Goal: Task Accomplishment & Management: Complete application form

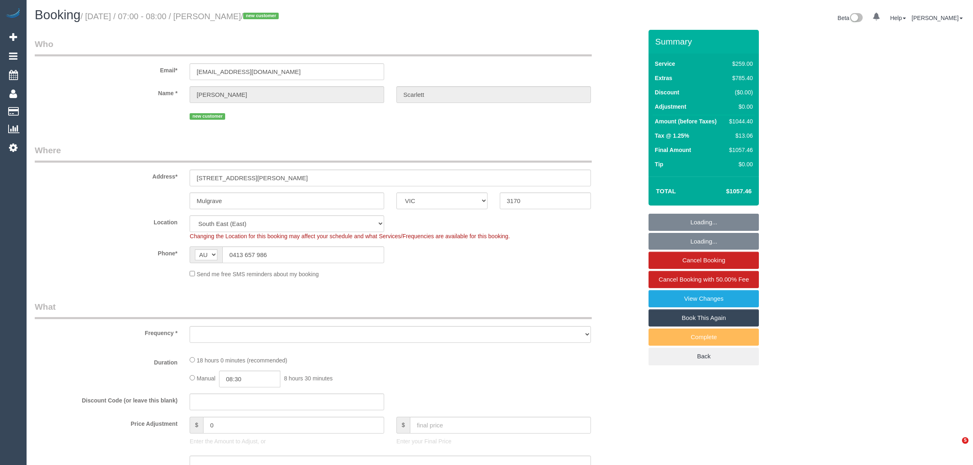
select select "VIC"
select select "number:28"
select select "number:14"
select select "number:19"
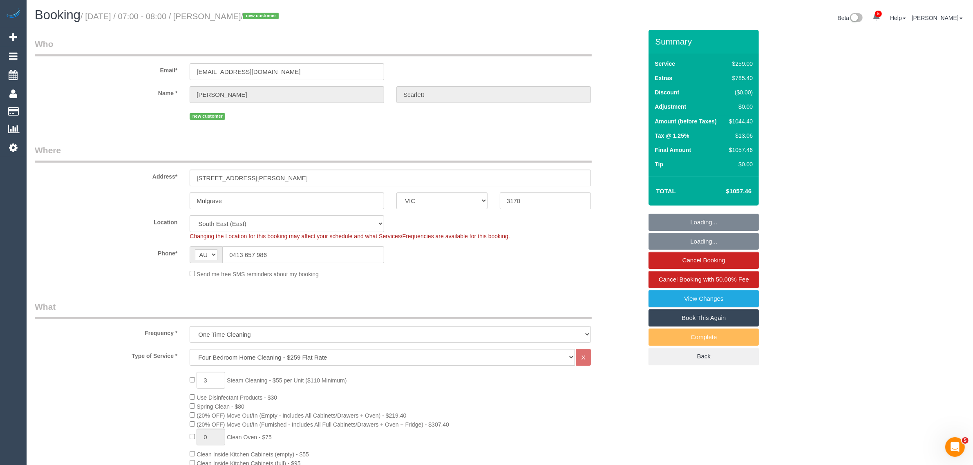
select select "object:1352"
select select "string:stripe-pm_1S5hes2GScqysDRVqbUFaZeS"
select select "spot1"
click at [317, 256] on input "0413 657 986" at bounding box center [303, 254] width 162 height 17
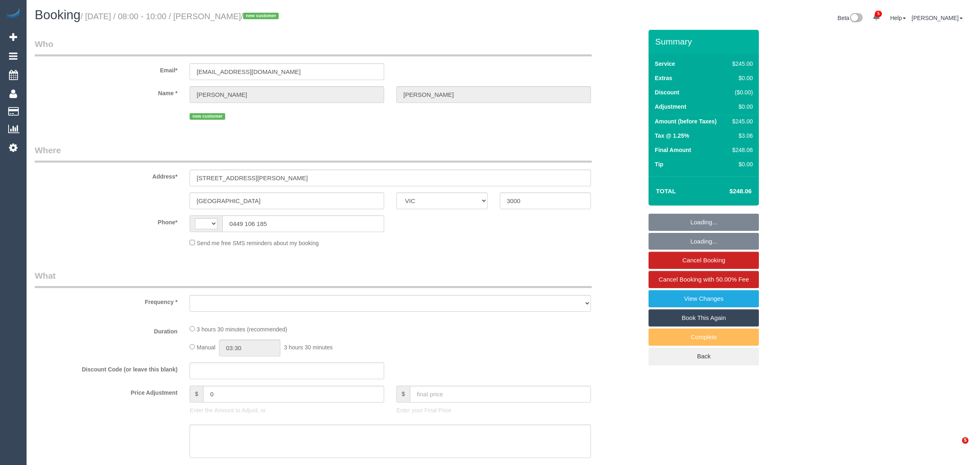
select select "VIC"
select select "string:AU"
select select "object:339"
select select "string:stripe-pm_1S7GJG2GScqysDRV9ouAP5Tg"
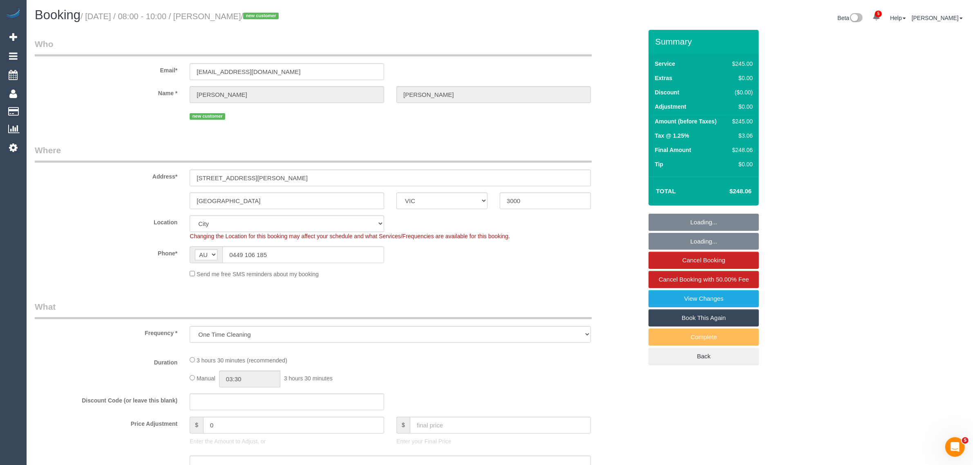
select select "object:781"
select select "number:28"
select select "number:14"
select select "number:20"
select select "number:24"
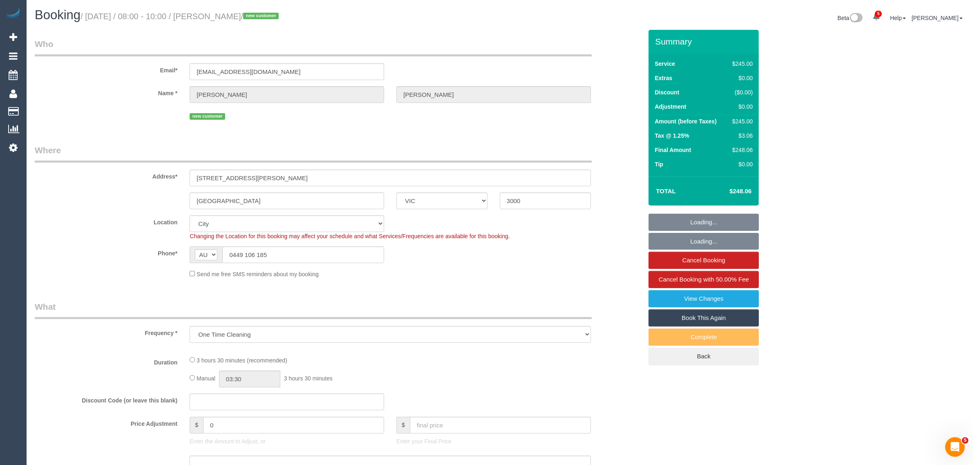
select select "number:35"
select select "number:26"
select select "210"
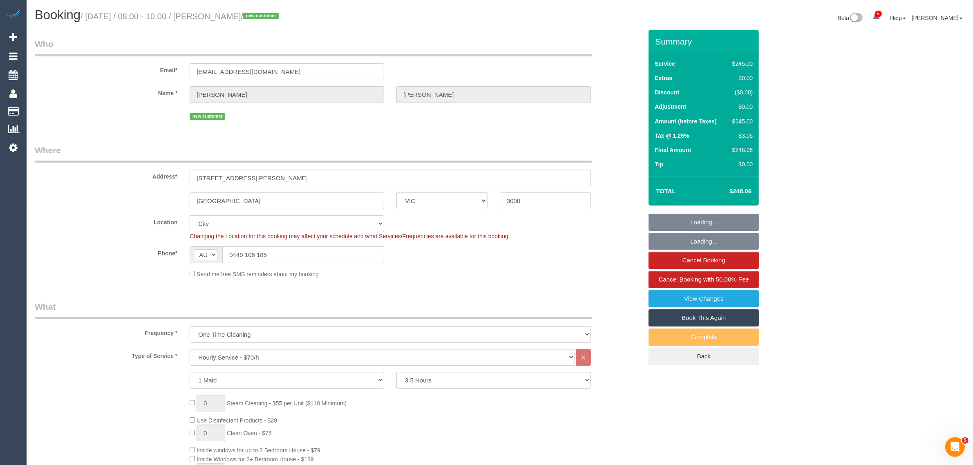
click at [283, 253] on input "0449 106 185" at bounding box center [303, 254] width 162 height 17
select select "spot1"
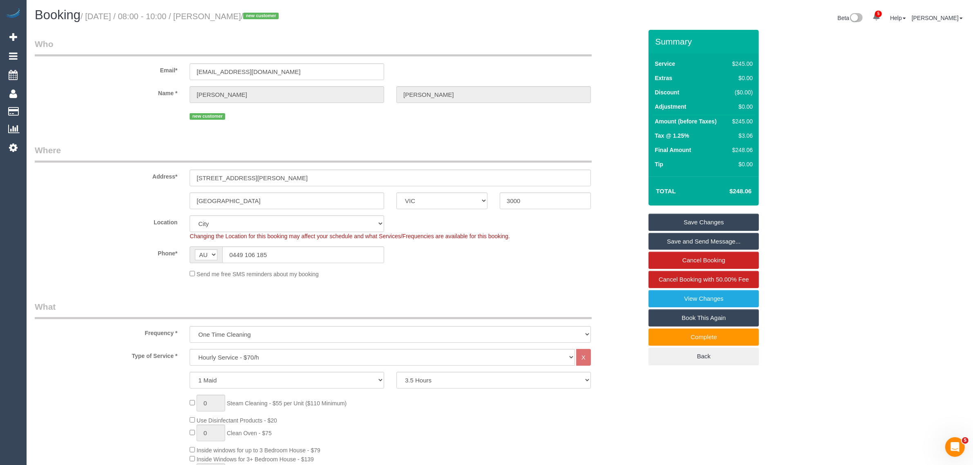
click at [582, 260] on div "Phone* AF AL DZ AD AO AI AQ AG AR AM AW AU AT AZ BS BH BD BB BY BE BZ BJ BM BT …" at bounding box center [339, 254] width 620 height 17
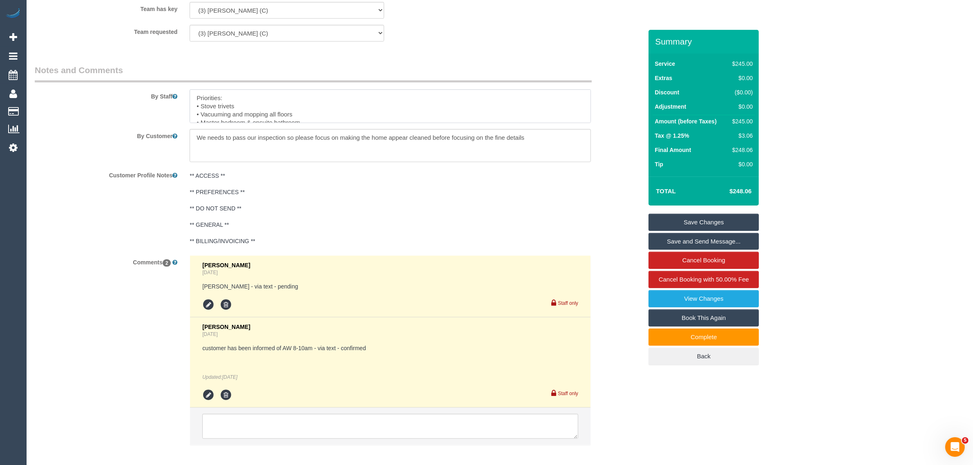
scroll to position [1290, 0]
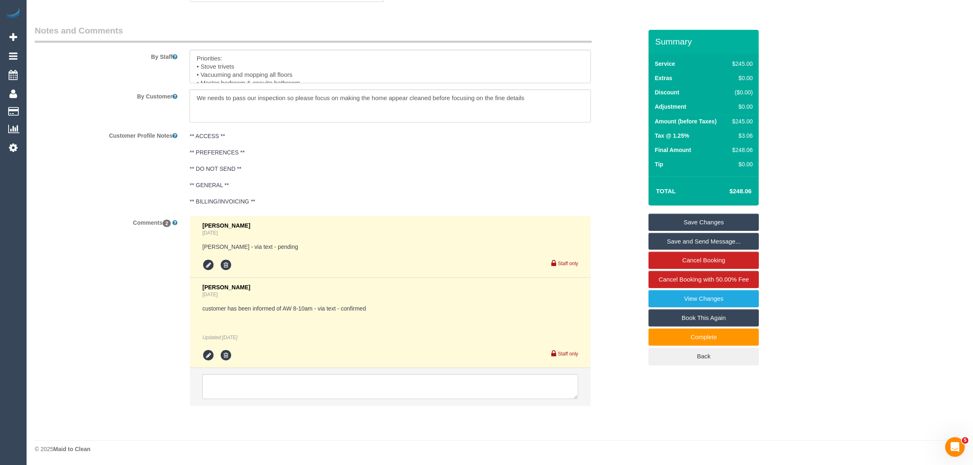
click at [634, 264] on div "Comments 2 Jessica Trentin Yesterday Ken - via text - pending Staff only Jessic…" at bounding box center [339, 315] width 620 height 198
